Goal: Understand process/instructions

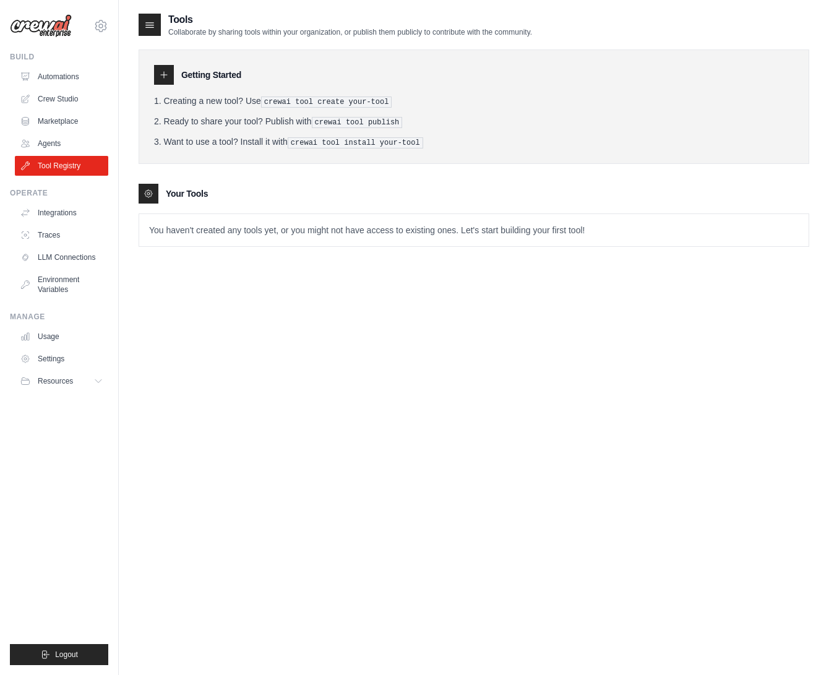
click at [501, 142] on li "Want to use a tool? Install it with crewai tool install your-tool" at bounding box center [474, 142] width 640 height 13
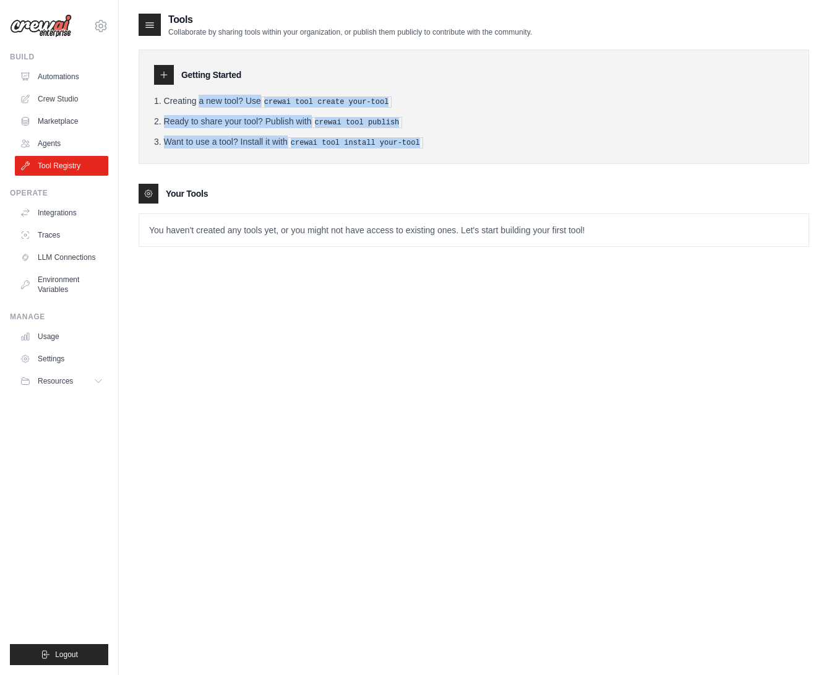
drag, startPoint x: 165, startPoint y: 100, endPoint x: 446, endPoint y: 142, distance: 284.2
click at [446, 142] on ol "Creating a new tool? Use crewai tool create your-tool Ready to share your tool?…" at bounding box center [474, 122] width 640 height 54
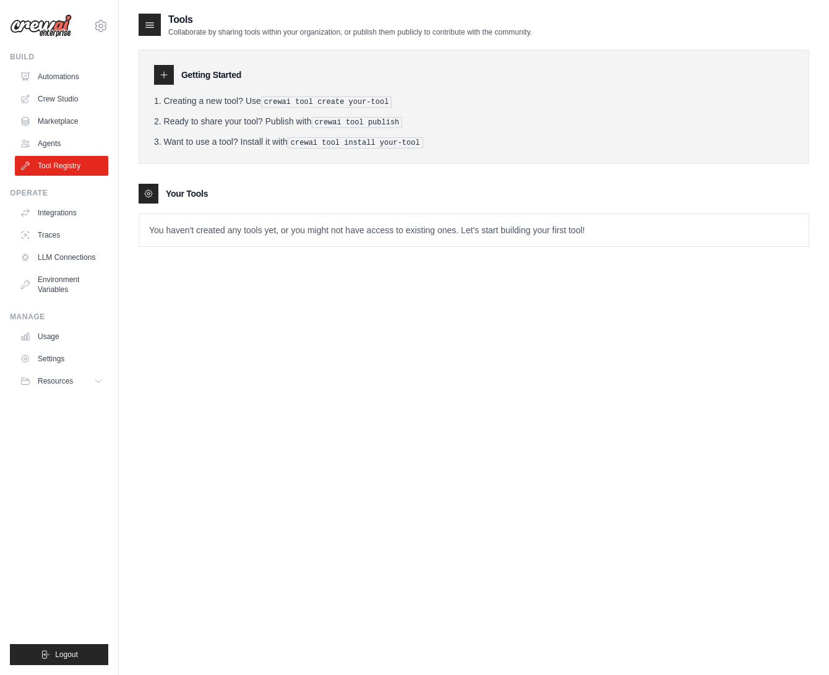
click at [446, 142] on li "Want to use a tool? Install it with crewai tool install your-tool" at bounding box center [474, 142] width 640 height 13
drag, startPoint x: 267, startPoint y: 102, endPoint x: 390, endPoint y: 101, distance: 122.5
click at [390, 101] on pre "crewai tool create your-tool" at bounding box center [326, 102] width 131 height 11
click at [401, 101] on li "Creating a new tool? Use crewai tool create your-tool" at bounding box center [474, 101] width 640 height 13
click at [67, 216] on link "Integrations" at bounding box center [62, 213] width 93 height 20
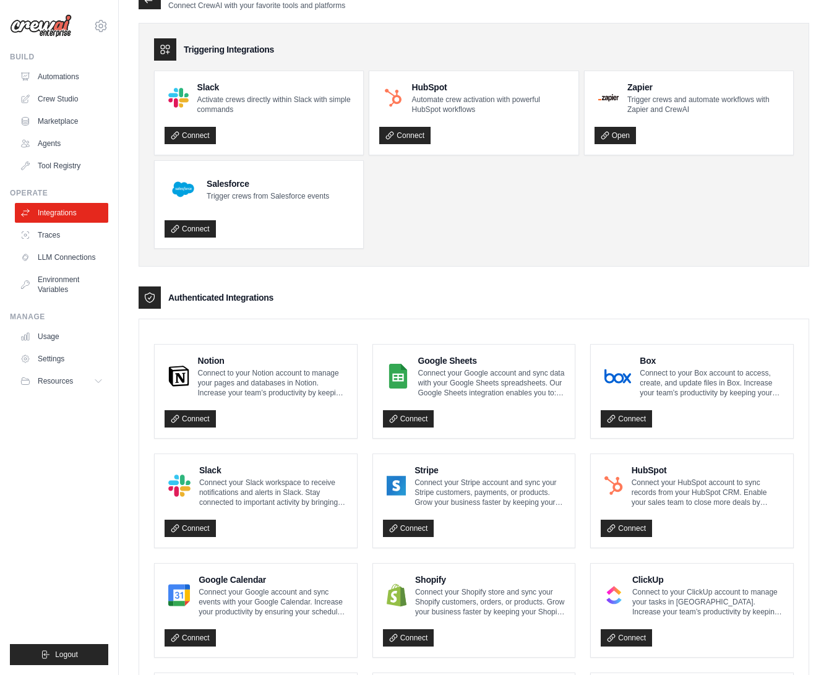
scroll to position [24, 0]
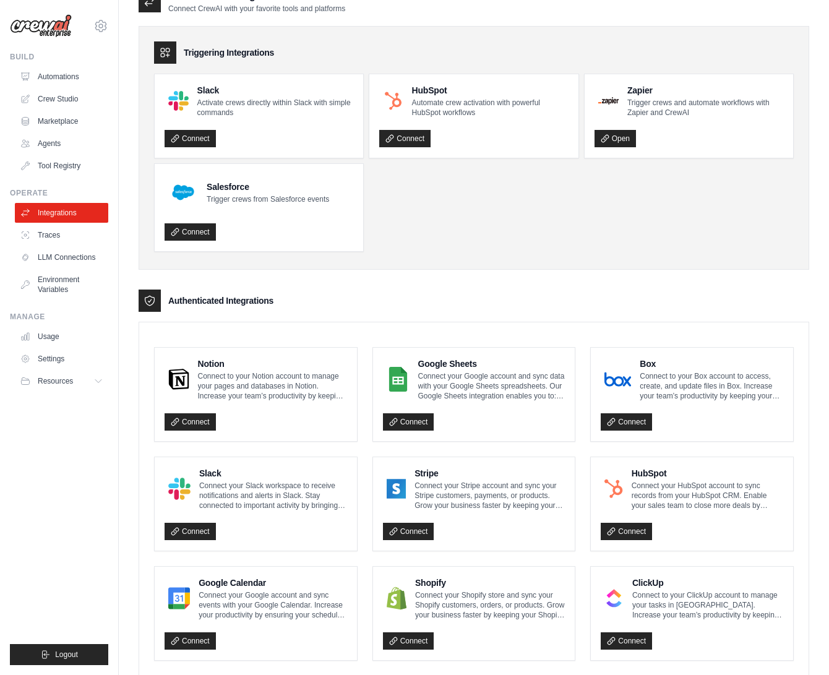
click at [501, 264] on div "Triggering Integrations Slack Activate crews directly within Slack with simple …" at bounding box center [474, 148] width 671 height 244
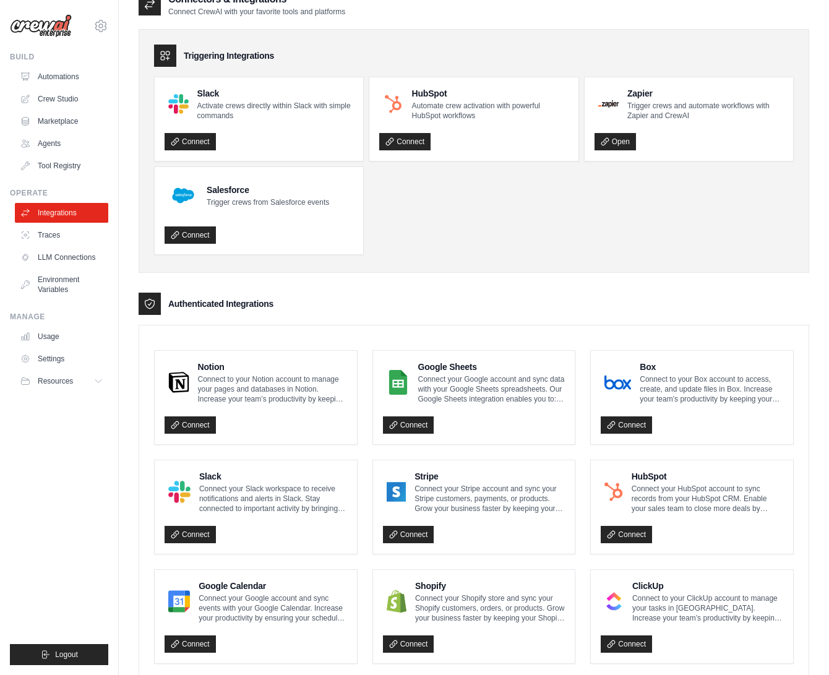
scroll to position [19, 0]
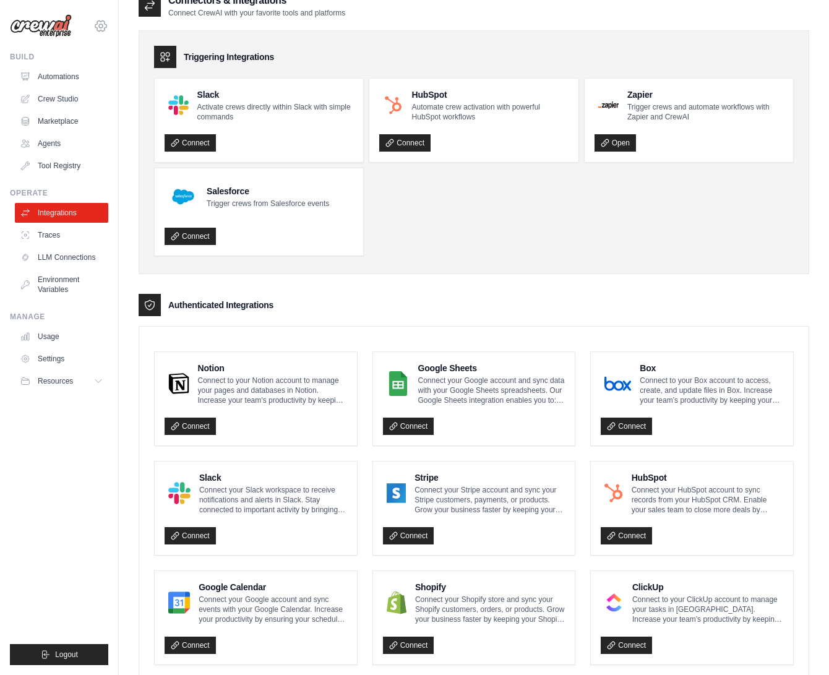
click at [100, 24] on icon at bounding box center [101, 26] width 4 height 4
click at [85, 85] on link "Settings" at bounding box center [100, 85] width 109 height 22
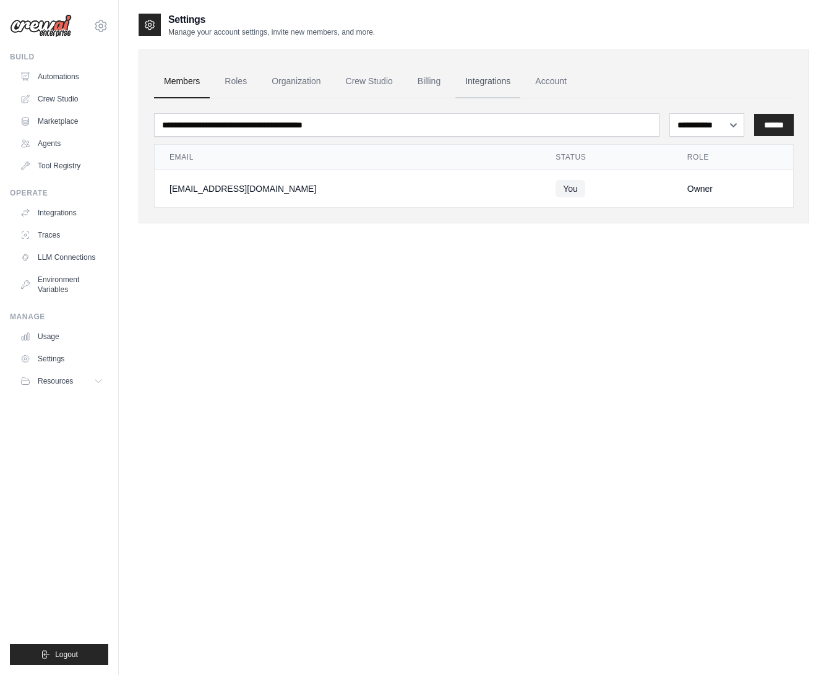
click at [486, 80] on link "Integrations" at bounding box center [487, 81] width 65 height 33
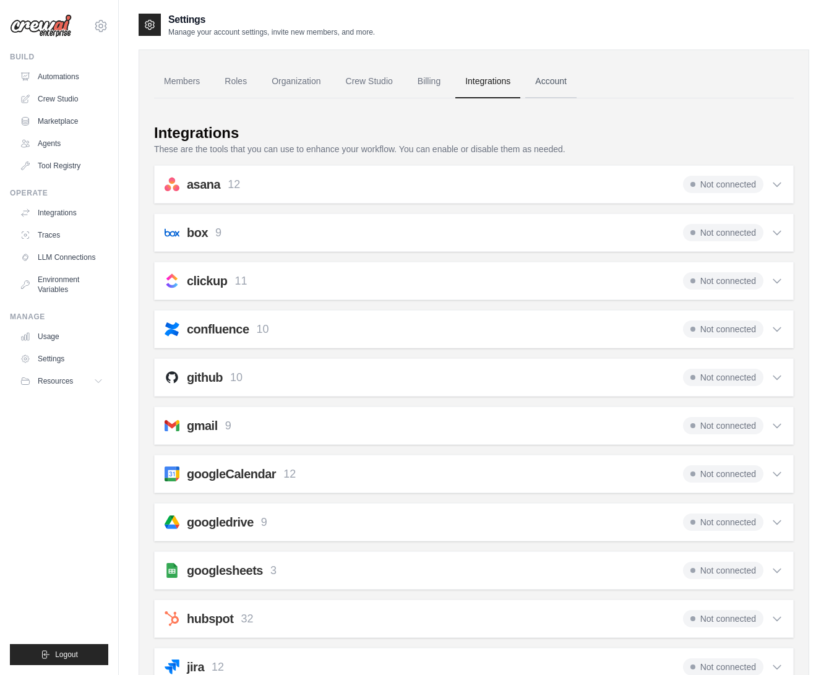
click at [561, 80] on link "Account" at bounding box center [550, 81] width 51 height 33
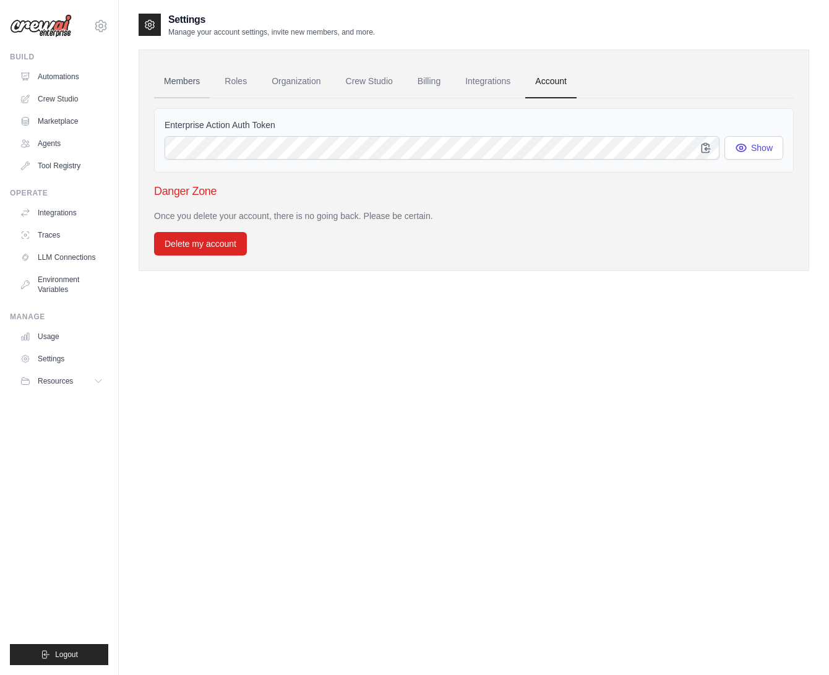
click at [173, 83] on link "Members" at bounding box center [182, 81] width 56 height 33
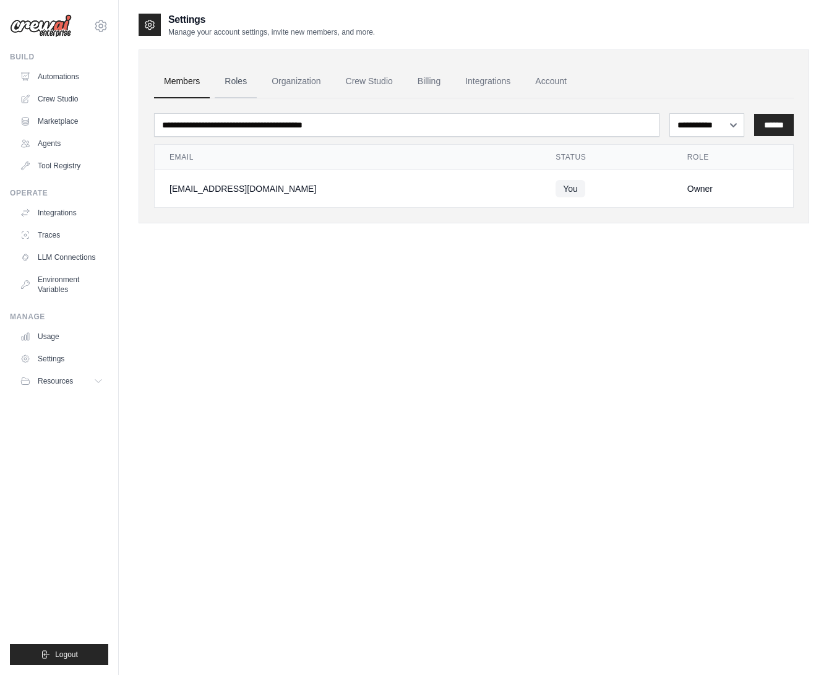
click at [235, 77] on link "Roles" at bounding box center [236, 81] width 42 height 33
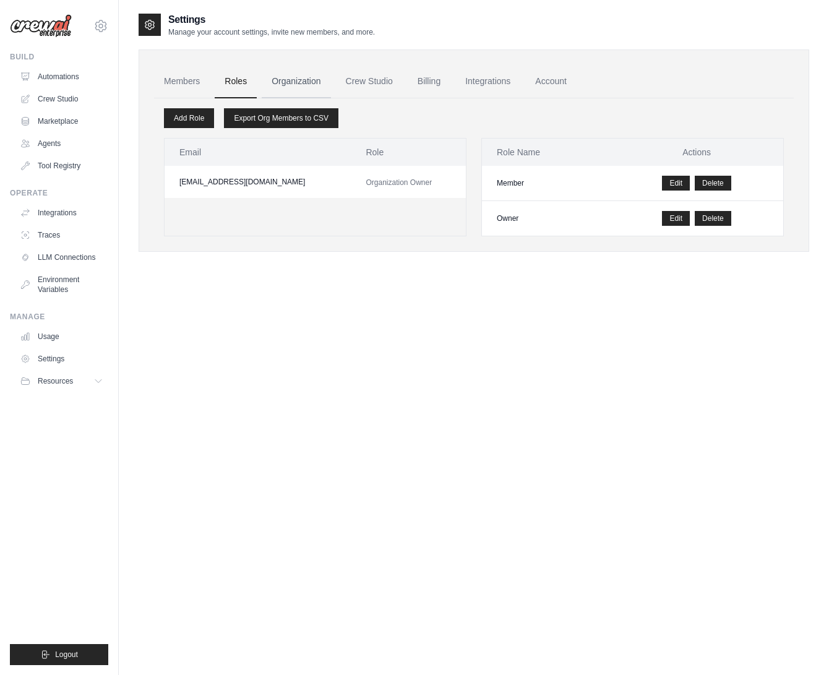
click at [269, 74] on link "Organization" at bounding box center [296, 81] width 69 height 33
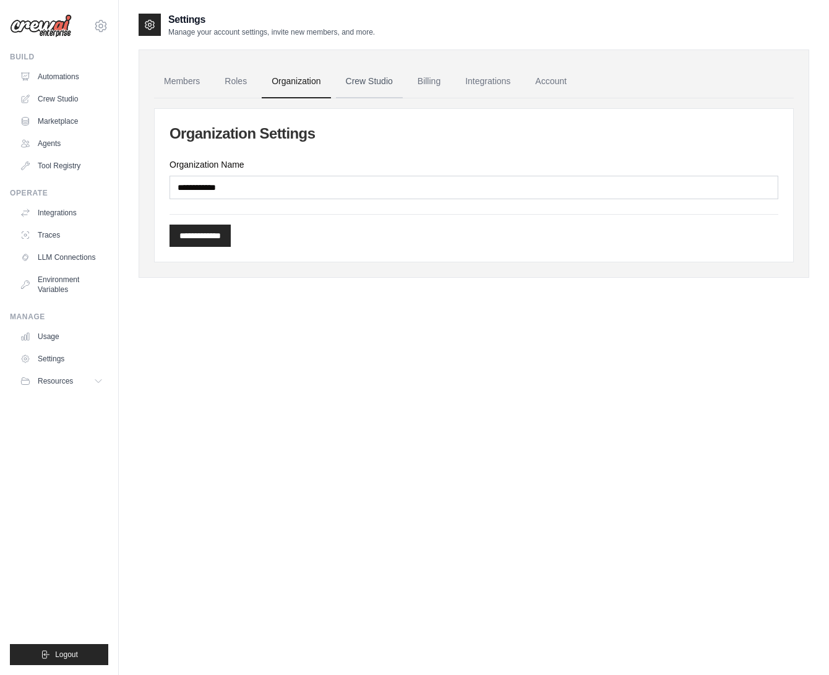
click at [365, 81] on link "Crew Studio" at bounding box center [369, 81] width 67 height 33
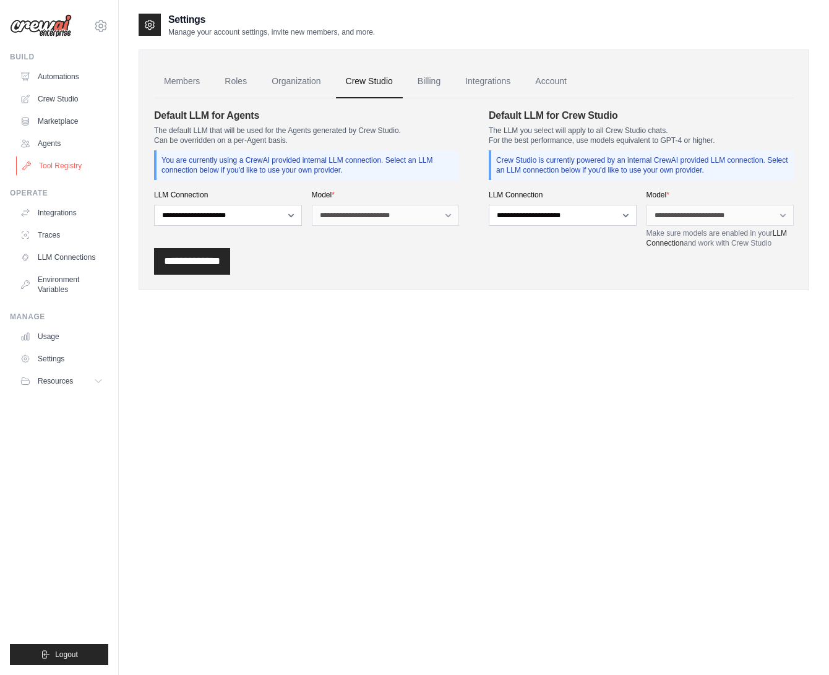
click at [54, 165] on link "Tool Registry" at bounding box center [62, 166] width 93 height 20
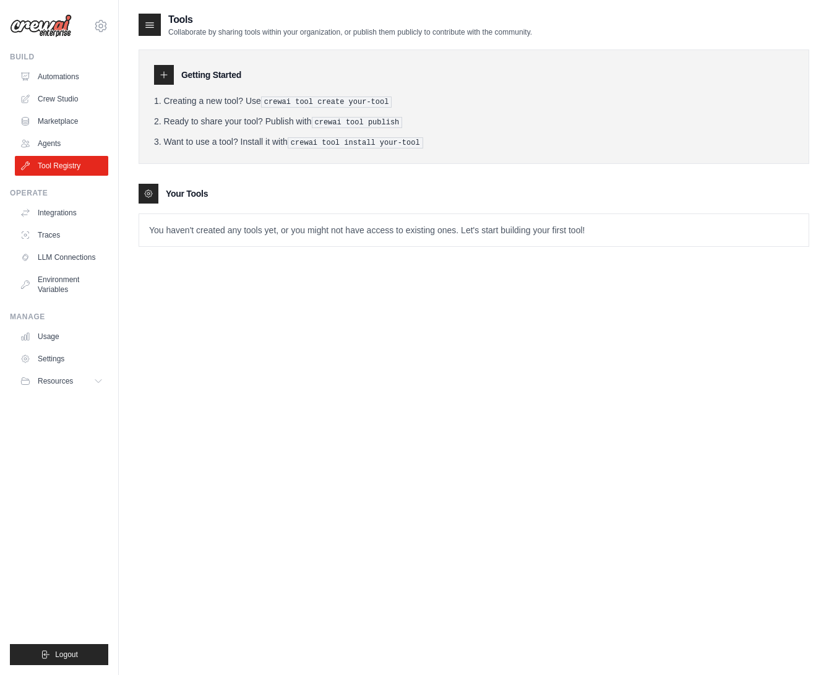
drag, startPoint x: 228, startPoint y: 101, endPoint x: 452, endPoint y: 153, distance: 230.4
click at [452, 153] on div "Getting Started Creating a new tool? Use crewai tool create your-tool Ready to …" at bounding box center [474, 107] width 671 height 114
click at [538, 165] on div "Getting Started Creating a new tool? Use crewai tool create your-tool Ready to …" at bounding box center [474, 142] width 671 height 210
click at [506, 372] on div "Tools Collaborate by sharing tools within your organization, or publish them pu…" at bounding box center [474, 349] width 671 height 675
drag, startPoint x: 349, startPoint y: 33, endPoint x: 364, endPoint y: 38, distance: 16.1
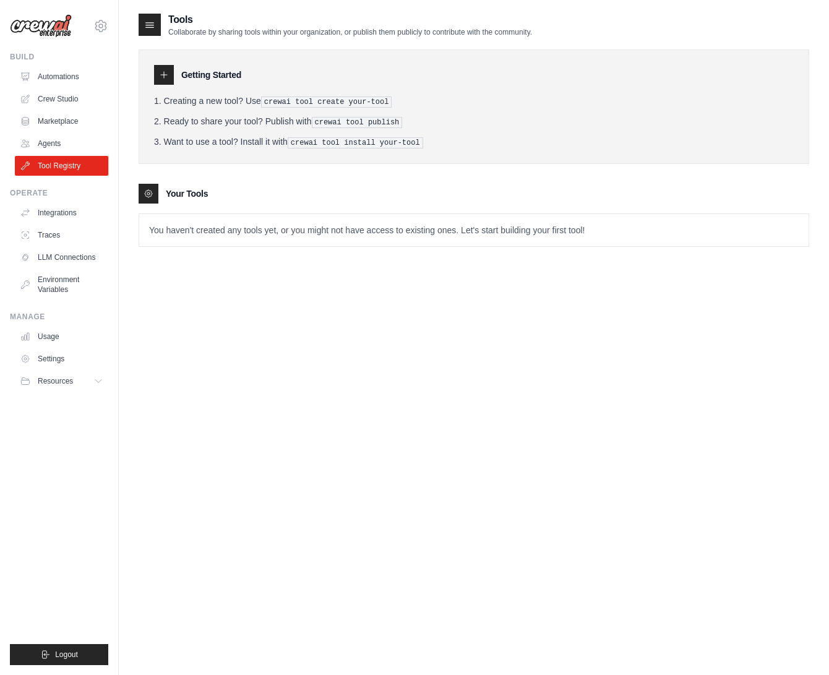
click at [349, 33] on p "Collaborate by sharing tools within your organization, or publish them publicly…" at bounding box center [350, 32] width 364 height 10
drag, startPoint x: 165, startPoint y: 99, endPoint x: 408, endPoint y: 101, distance: 242.6
click at [408, 101] on li "Creating a new tool? Use crewai tool create your-tool" at bounding box center [474, 101] width 640 height 13
copy li "Creating a new tool? Use crewai tool create your-tool"
